Goal: Task Accomplishment & Management: Manage account settings

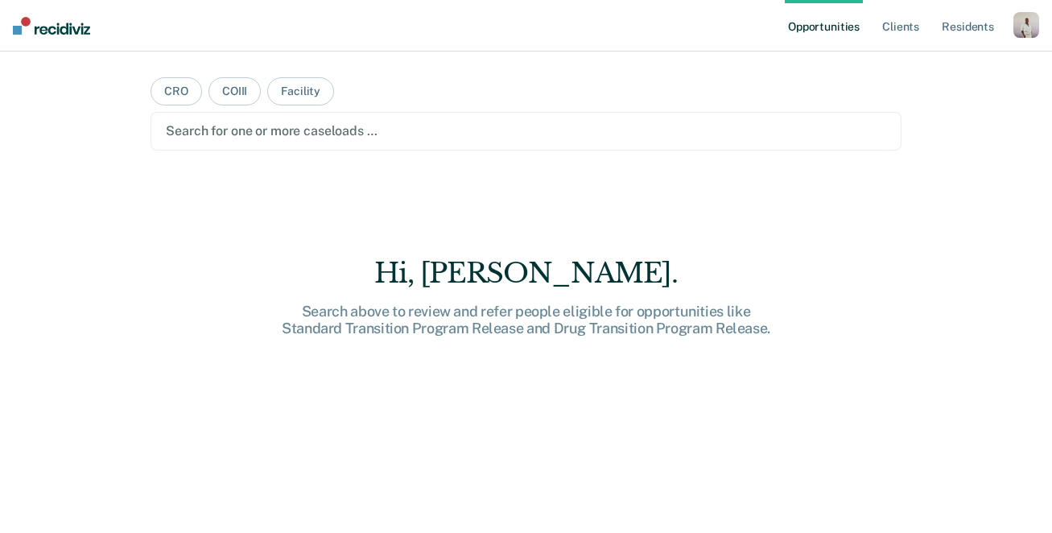
click at [1011, 29] on ul "Opportunities Client s Resident s" at bounding box center [899, 26] width 229 height 52
click at [1026, 30] on div "button" at bounding box center [1027, 25] width 26 height 26
click at [902, 62] on link "Profile" at bounding box center [962, 66] width 130 height 14
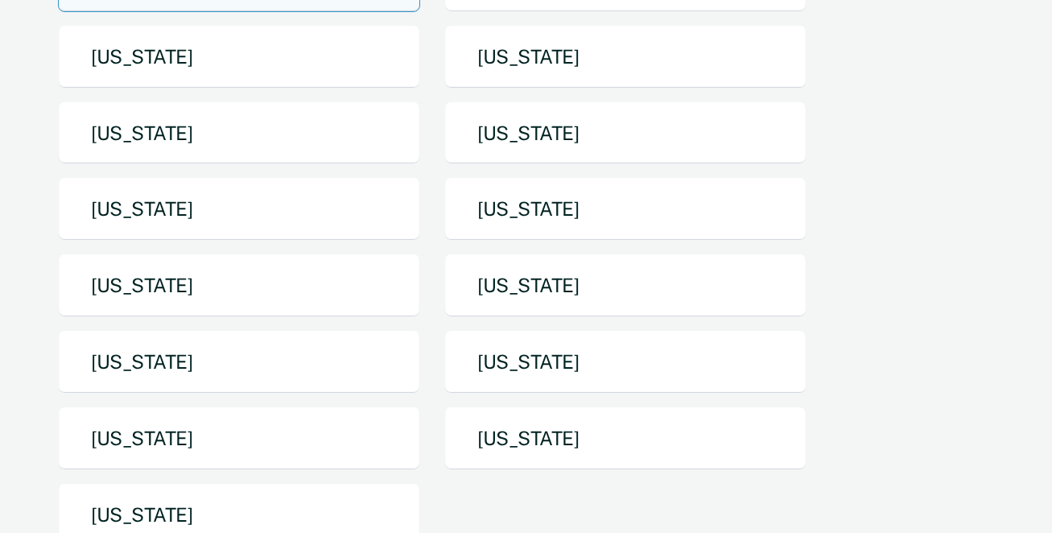
scroll to position [358, 0]
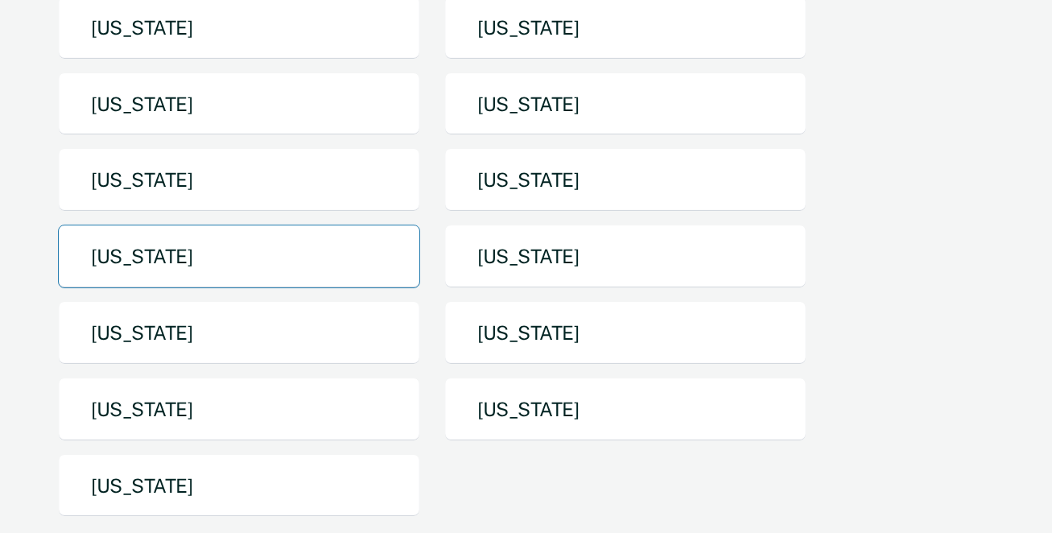
click at [320, 225] on button "[US_STATE]" at bounding box center [239, 257] width 362 height 64
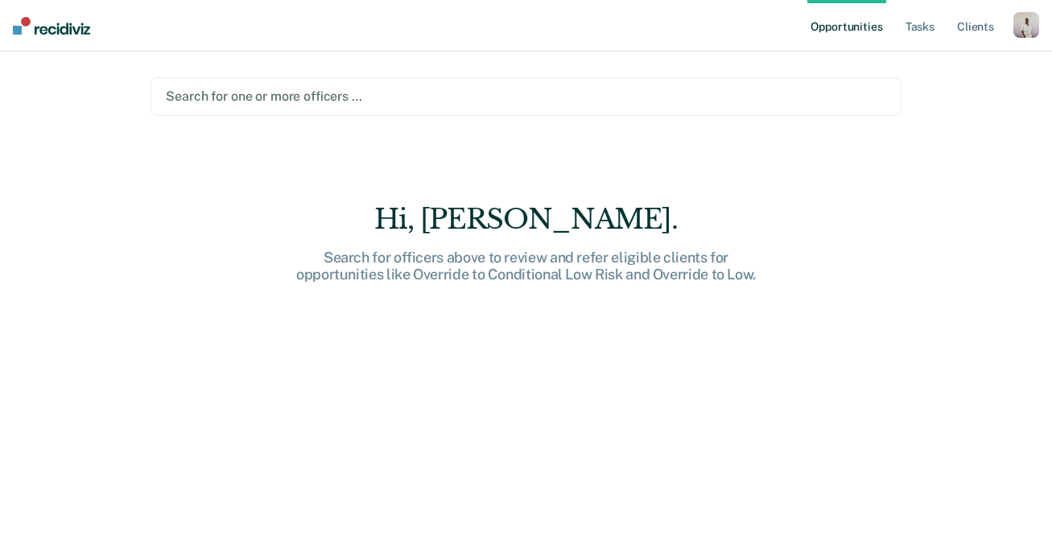
click at [371, 104] on div at bounding box center [526, 96] width 720 height 19
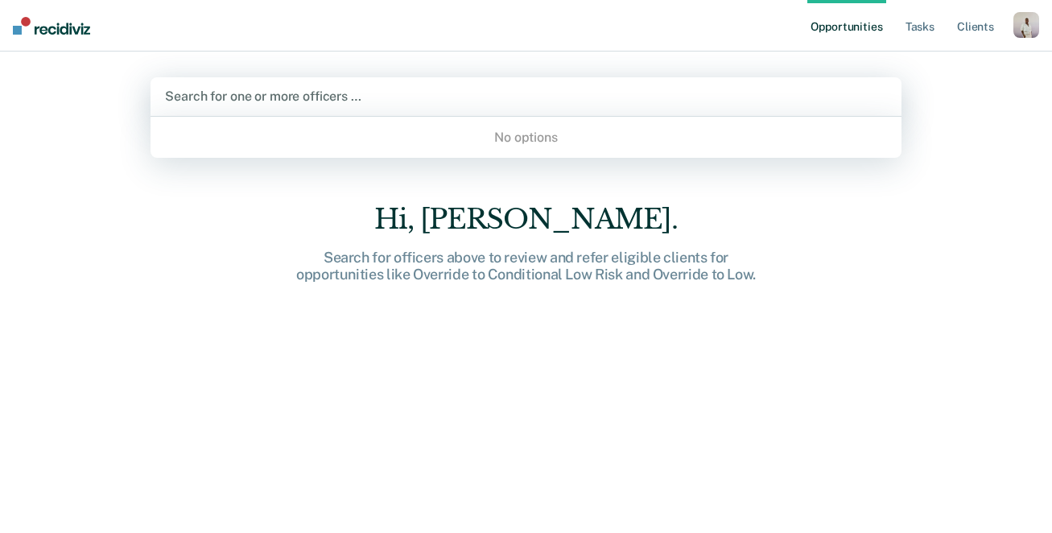
click at [811, 80] on div "Search for one or more officers …" at bounding box center [526, 96] width 750 height 39
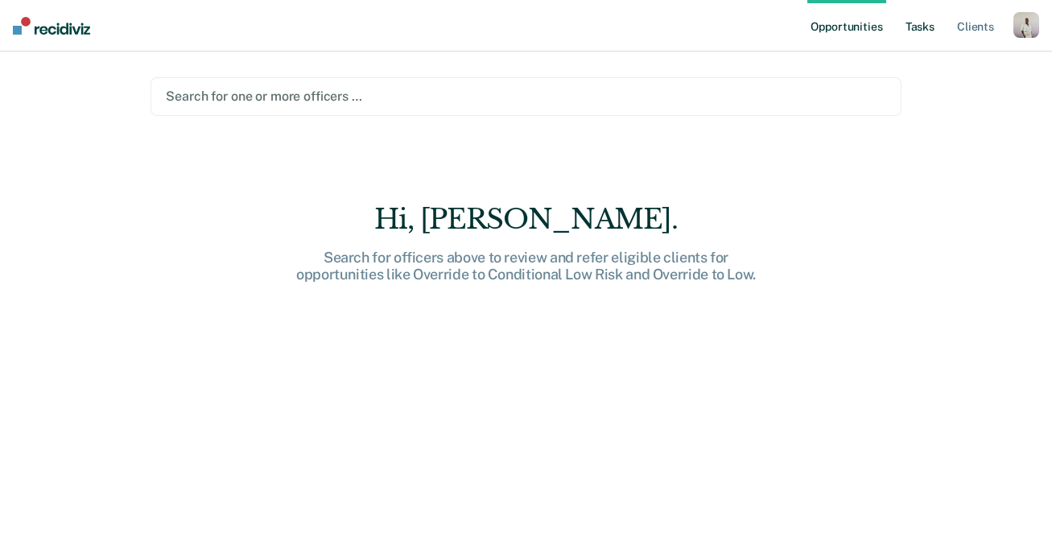
click at [913, 29] on link "Tasks" at bounding box center [919, 26] width 35 height 52
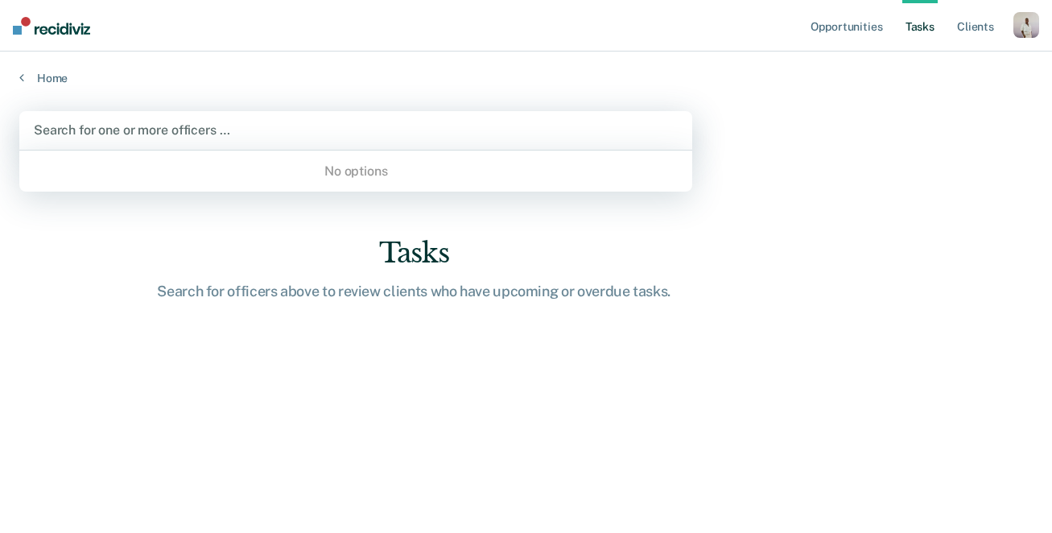
click at [89, 122] on div at bounding box center [356, 130] width 644 height 19
click at [142, 175] on div "No options" at bounding box center [355, 171] width 673 height 28
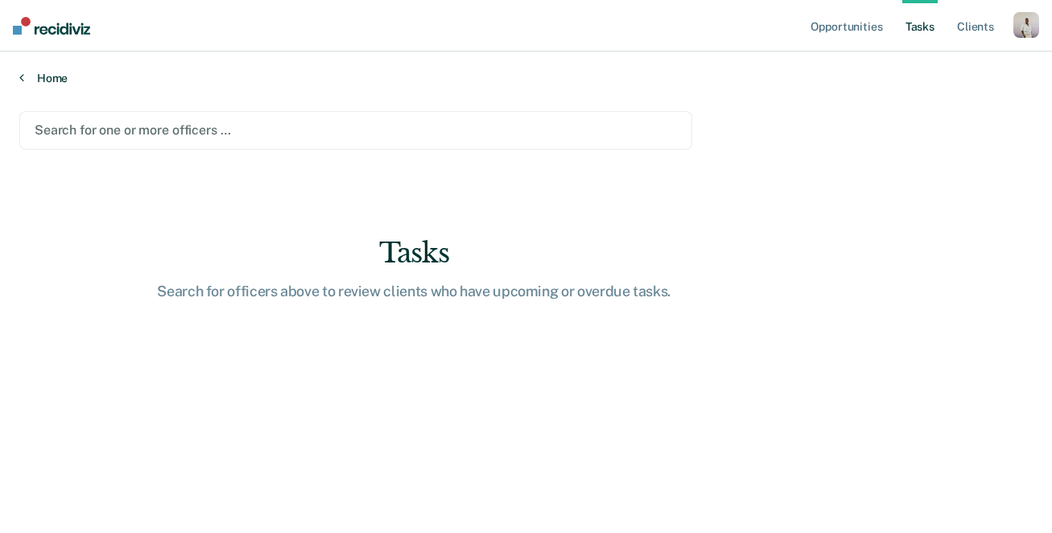
click at [49, 82] on link "Home" at bounding box center [526, 78] width 1014 height 14
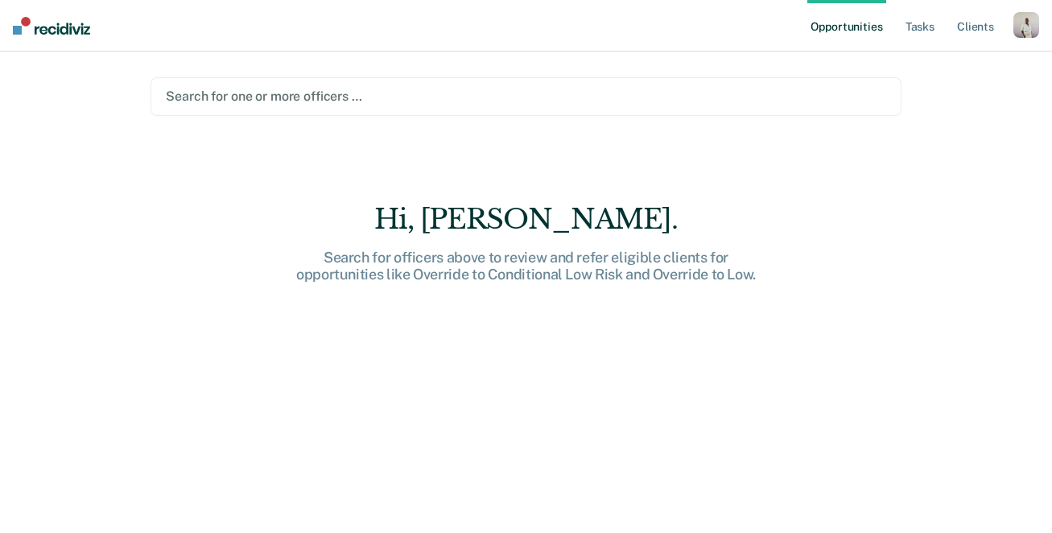
click at [536, 218] on div "Hi, Naomi." at bounding box center [526, 219] width 515 height 33
click at [542, 291] on div "Hi, Naomi. Search for officers above to review and refer eligible clients for o…" at bounding box center [526, 379] width 750 height 353
click at [964, 24] on link "Client s" at bounding box center [975, 26] width 43 height 52
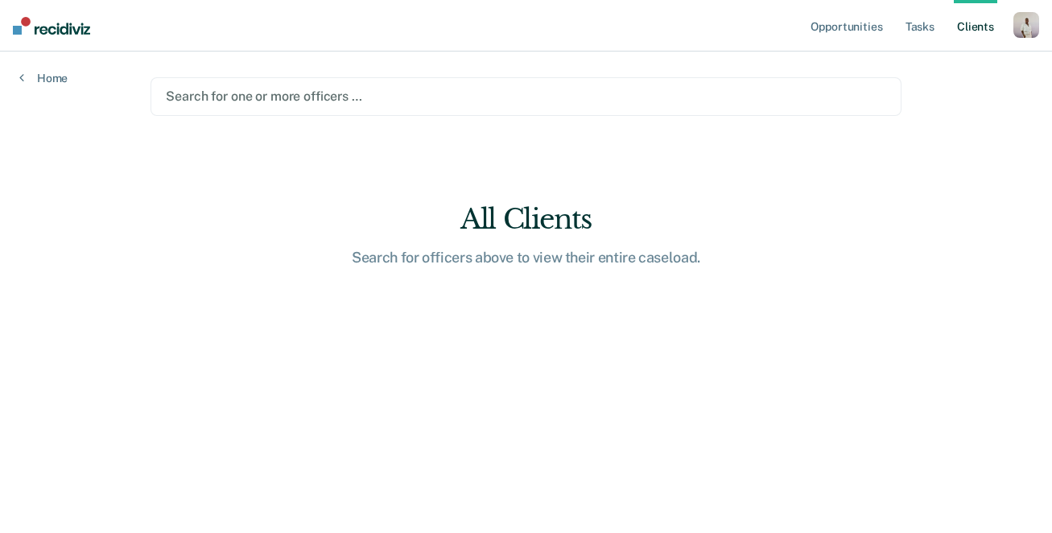
click at [621, 102] on div at bounding box center [526, 96] width 720 height 19
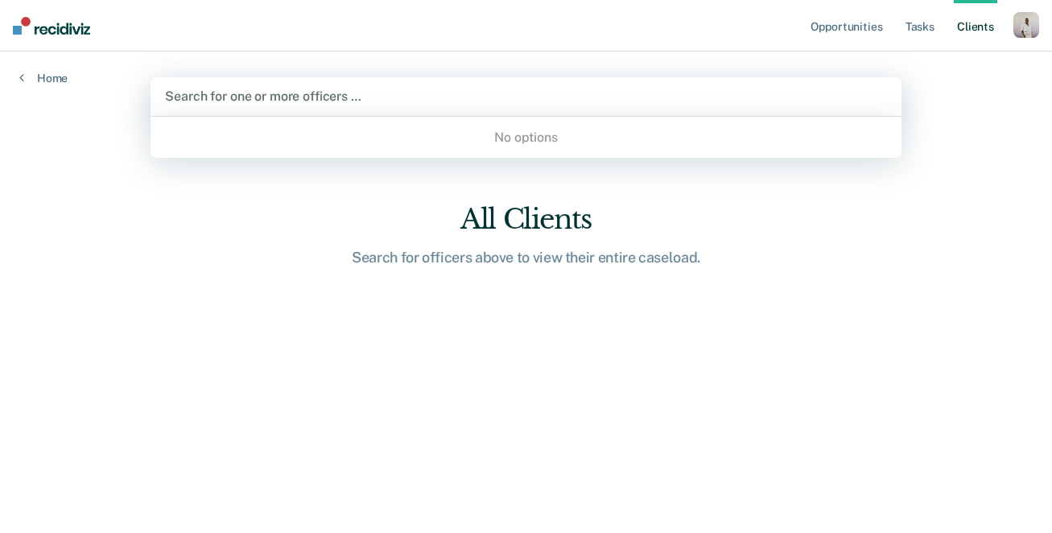
click at [602, 139] on div "No options" at bounding box center [526, 137] width 750 height 28
click at [569, 111] on div "Search for one or more officers …" at bounding box center [526, 96] width 750 height 39
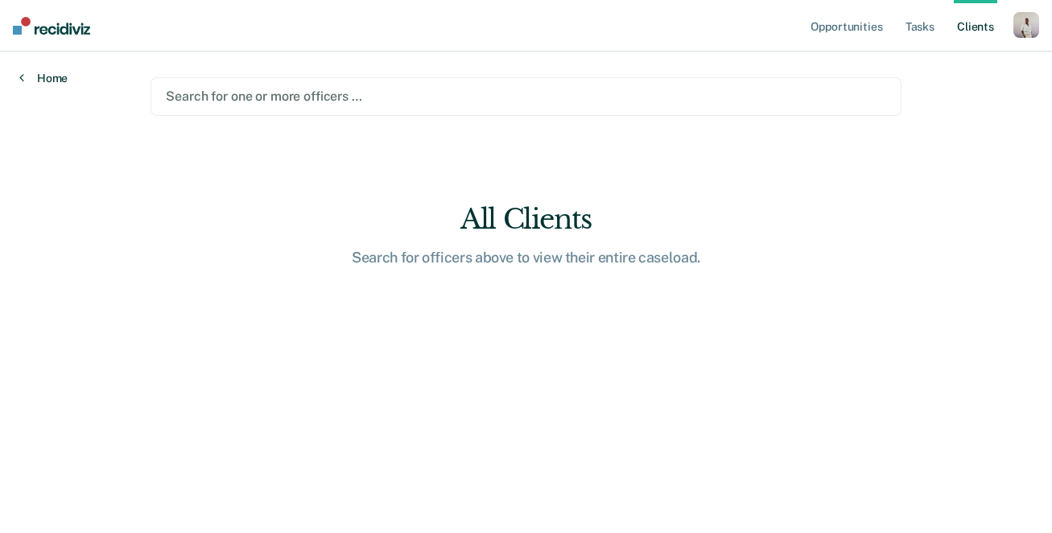
click at [57, 78] on link "Home" at bounding box center [43, 78] width 48 height 14
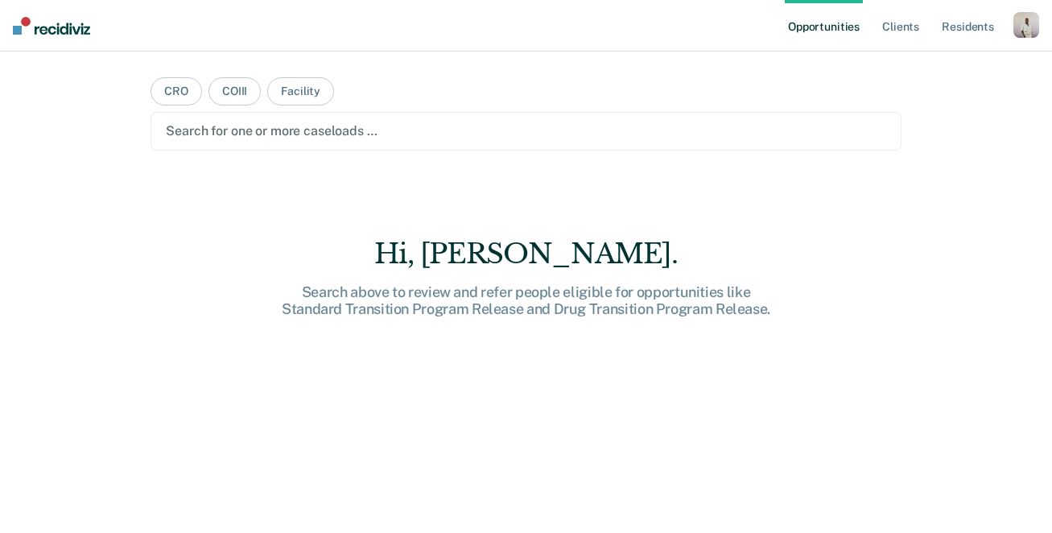
click at [1018, 24] on div "button" at bounding box center [1027, 25] width 26 height 26
click at [921, 64] on link "Profile" at bounding box center [962, 66] width 130 height 14
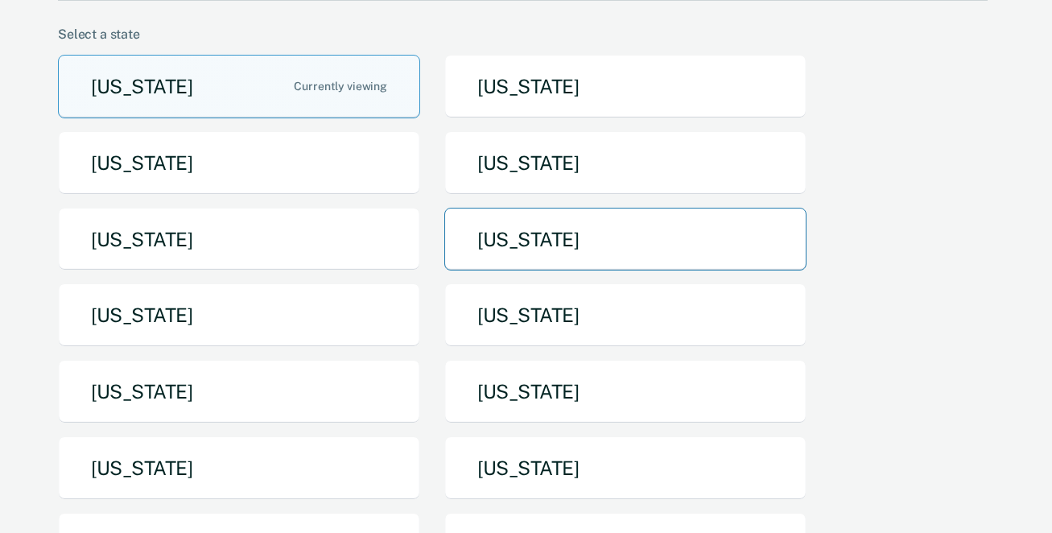
scroll to position [245, 0]
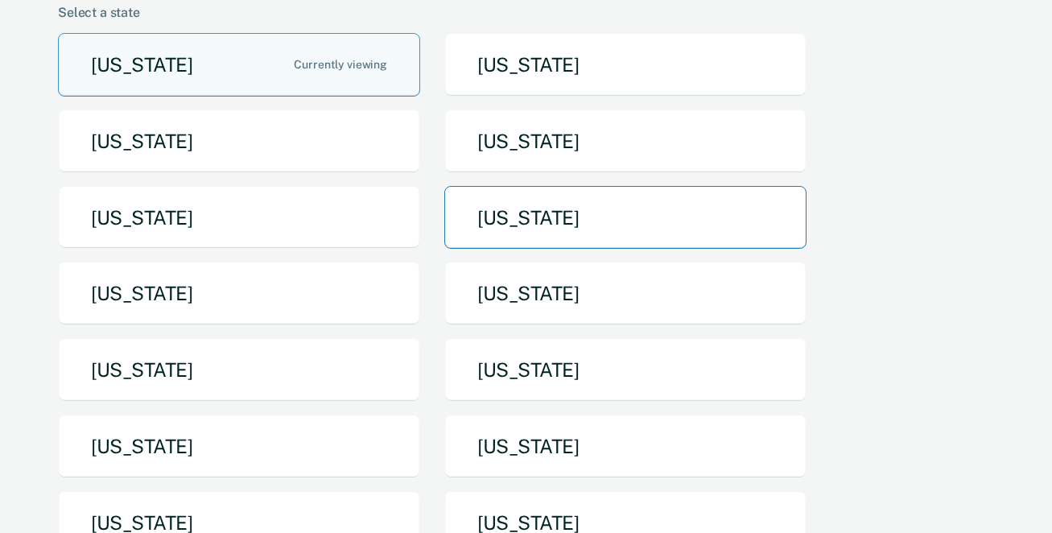
click at [488, 415] on button "[US_STATE]" at bounding box center [625, 447] width 362 height 64
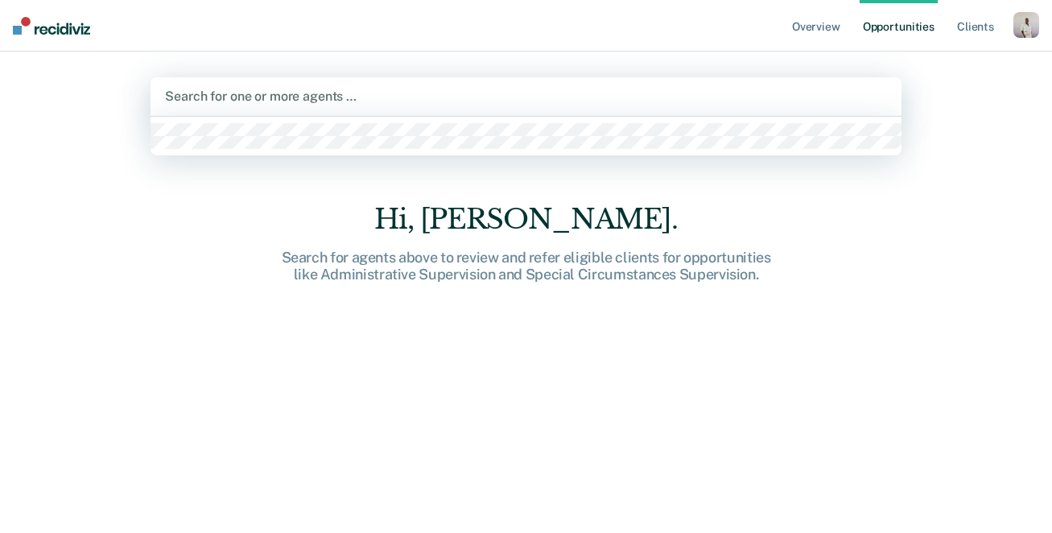
click at [381, 85] on div "Search for one or more agents …" at bounding box center [525, 96] width 725 height 22
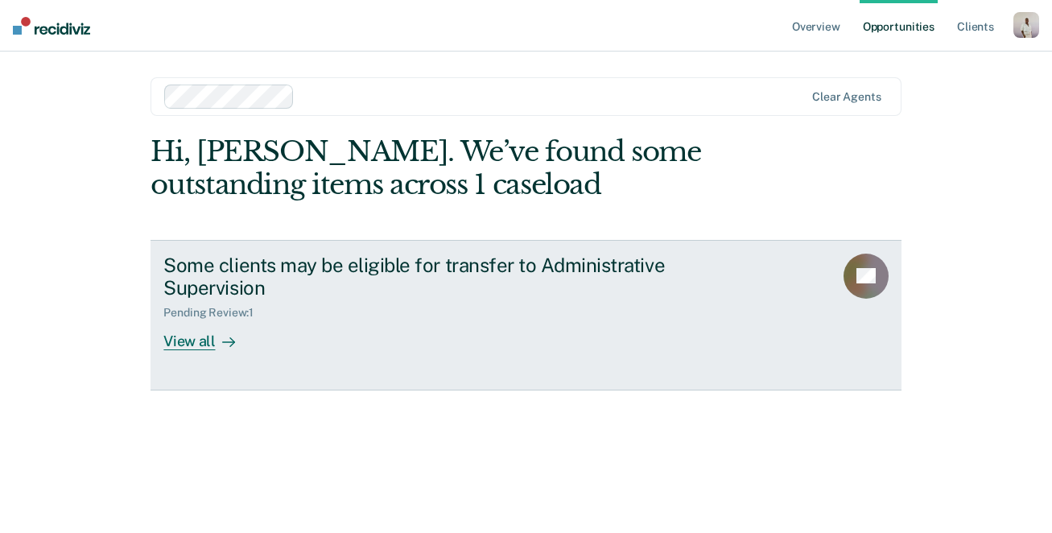
click at [218, 342] on div at bounding box center [225, 341] width 19 height 19
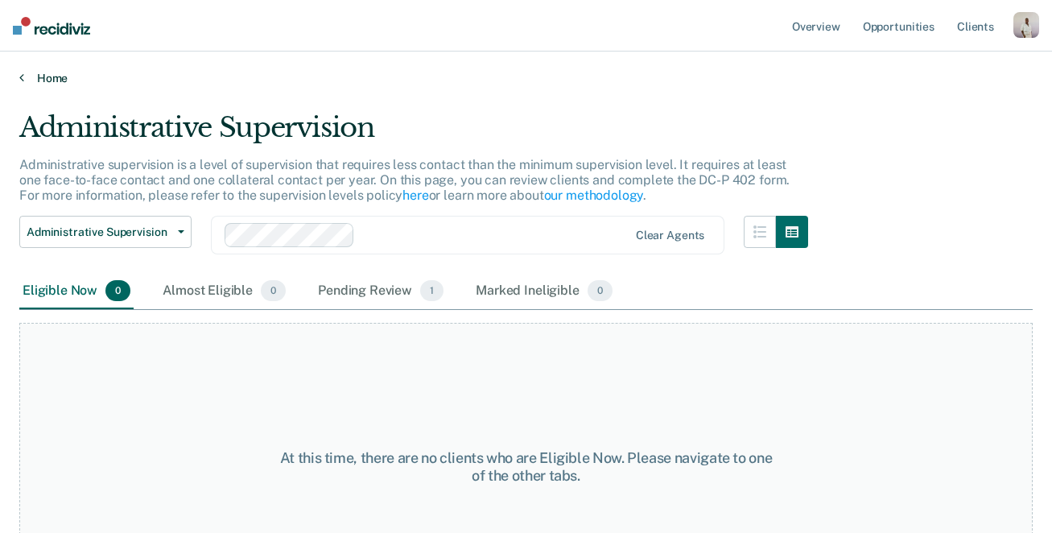
click at [54, 71] on link "Home" at bounding box center [526, 78] width 1014 height 14
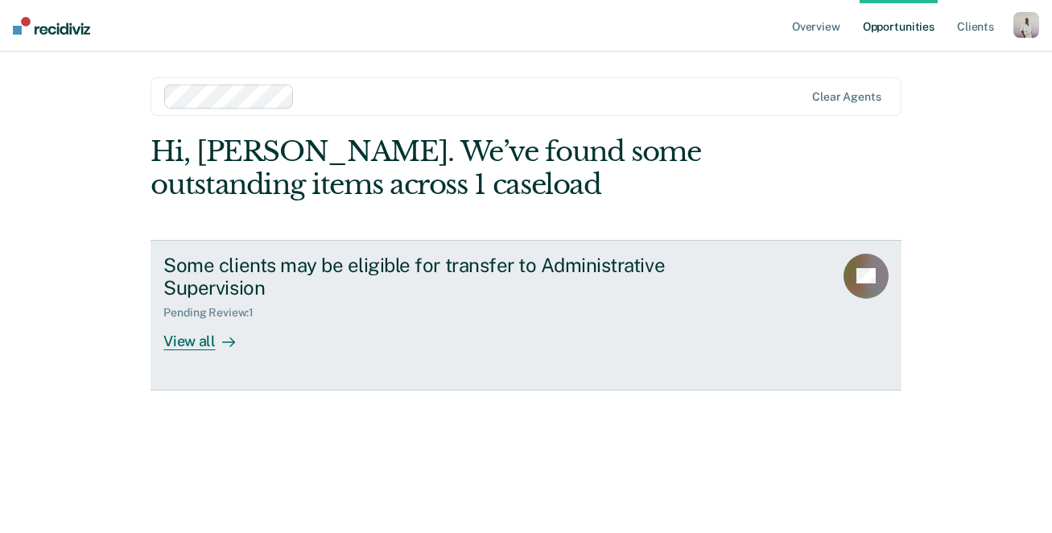
click at [368, 301] on div "Pending Review : 1" at bounding box center [445, 309] width 565 height 20
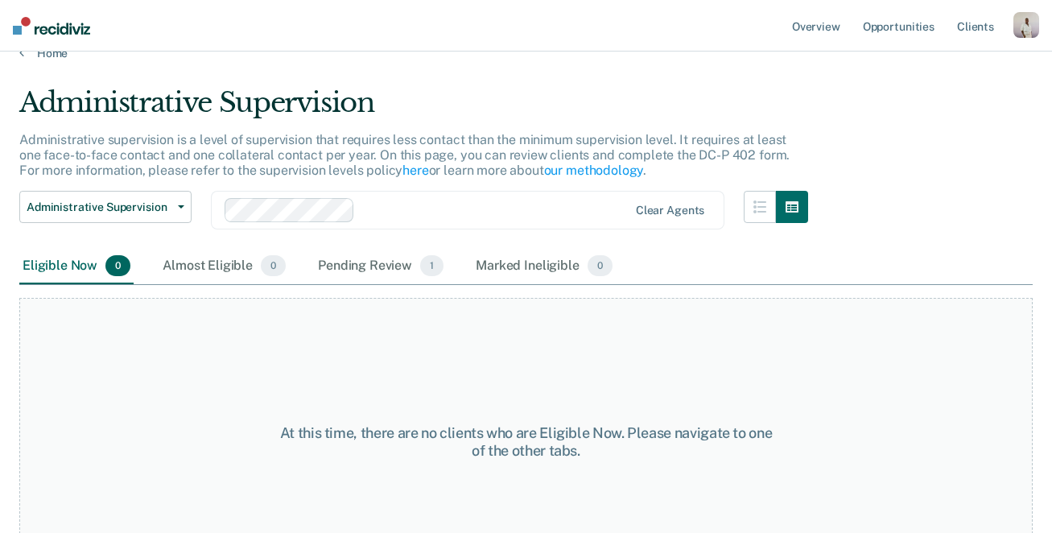
scroll to position [27, 0]
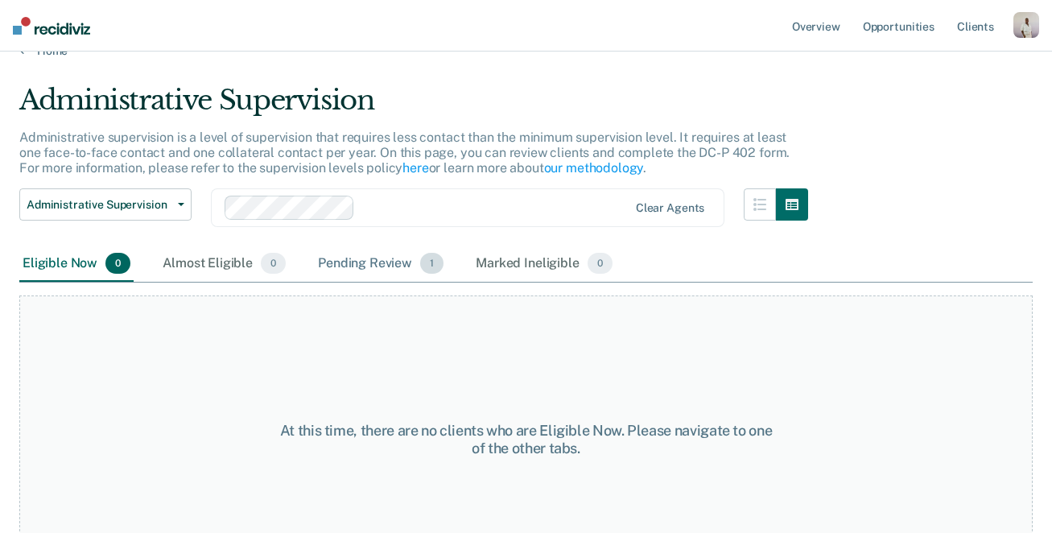
click at [393, 270] on div "Pending Review 1" at bounding box center [381, 263] width 132 height 35
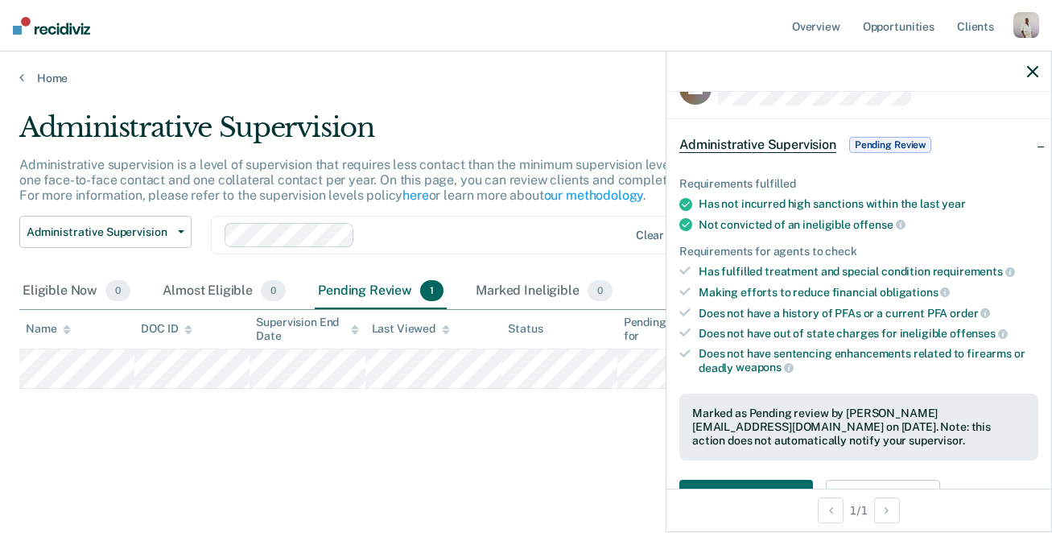
scroll to position [0, 0]
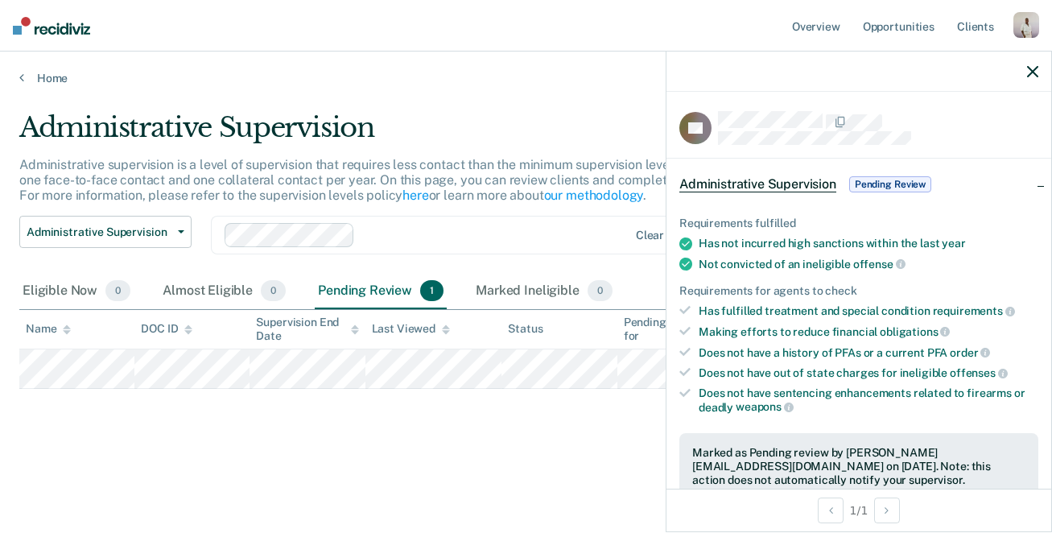
click at [1024, 32] on div "button" at bounding box center [1027, 25] width 26 height 26
